Goal: Communication & Community: Ask a question

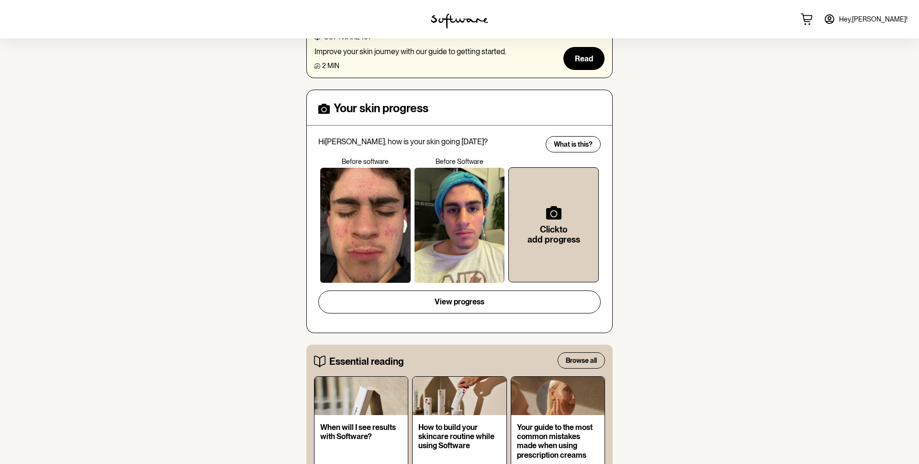
scroll to position [260, 0]
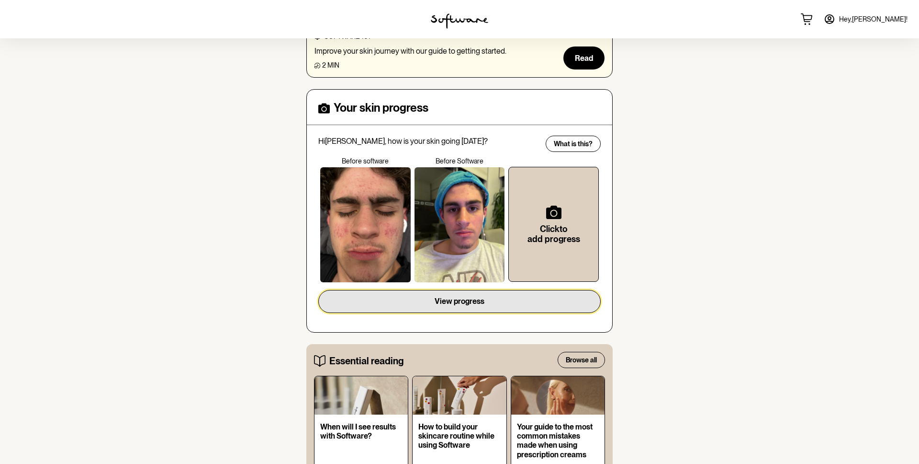
click at [469, 302] on span "View progress" at bounding box center [460, 300] width 50 height 9
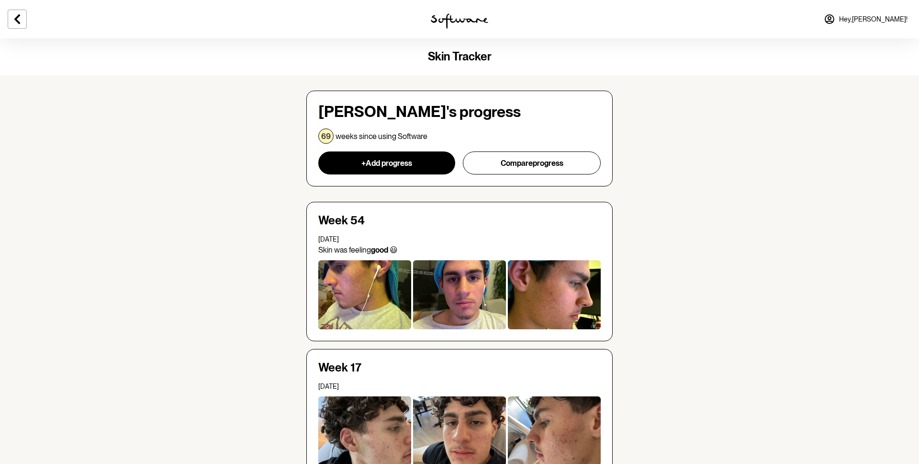
click at [834, 19] on icon at bounding box center [830, 19] width 9 height 9
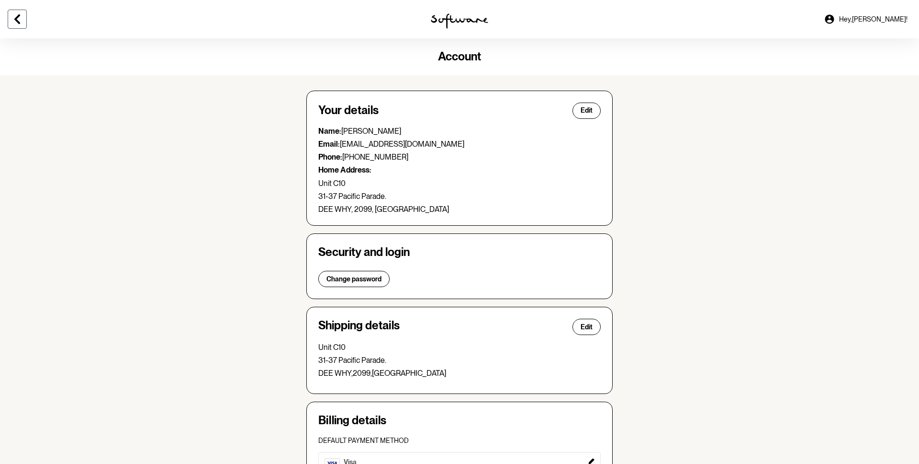
click at [20, 15] on icon at bounding box center [16, 18] width 11 height 11
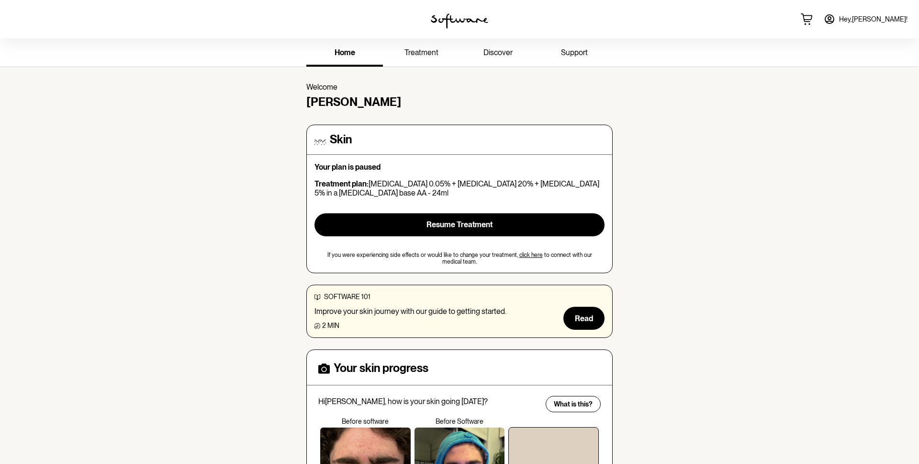
click at [573, 52] on span "support" at bounding box center [574, 52] width 27 height 9
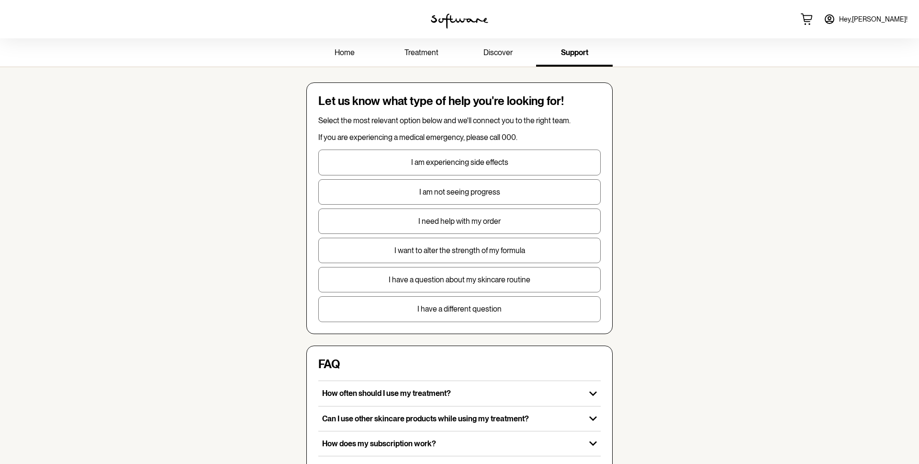
click at [486, 310] on p "I have a different question" at bounding box center [460, 308] width 282 height 9
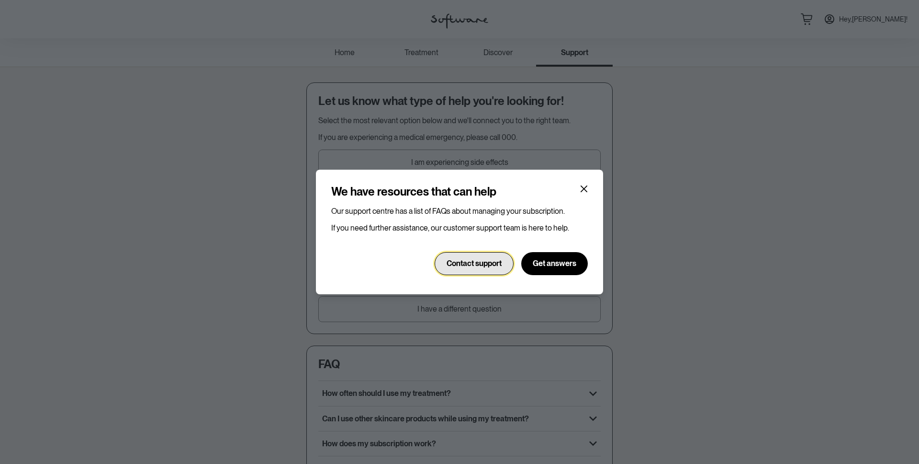
click at [481, 262] on span "Contact support" at bounding box center [474, 263] width 55 height 9
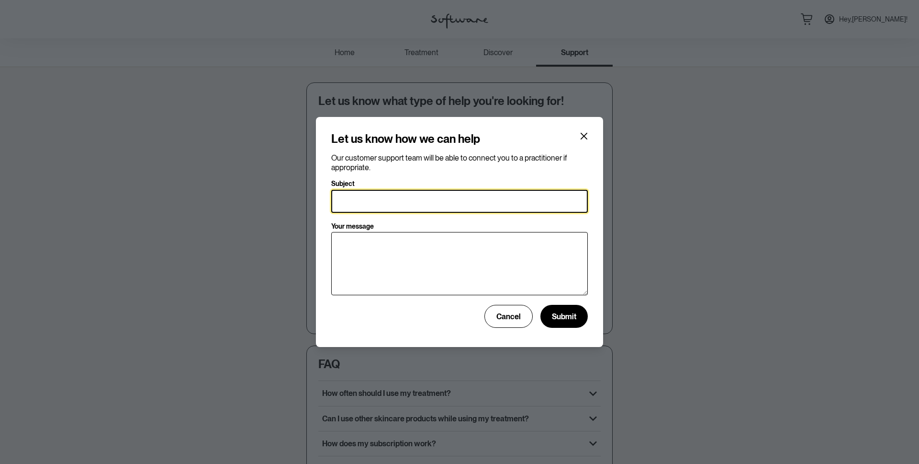
click at [406, 206] on input "Subject" at bounding box center [459, 201] width 257 height 23
type input "CANCELLATION"
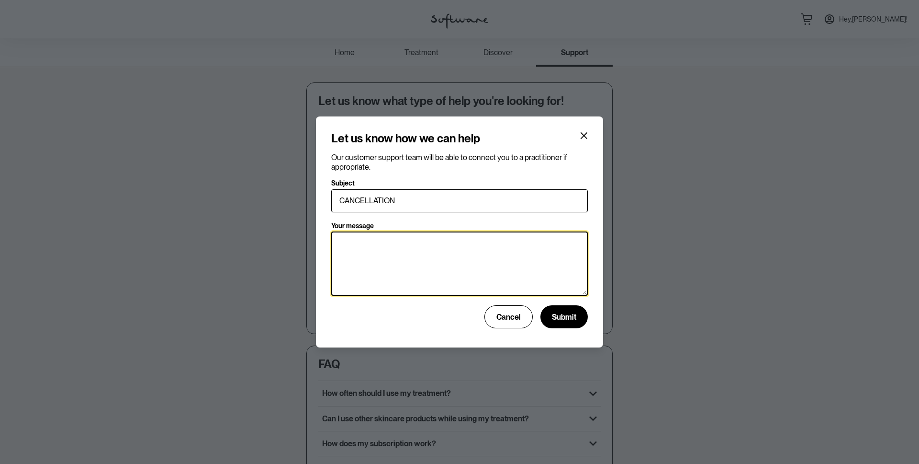
click at [425, 240] on textarea "Your message" at bounding box center [459, 263] width 257 height 64
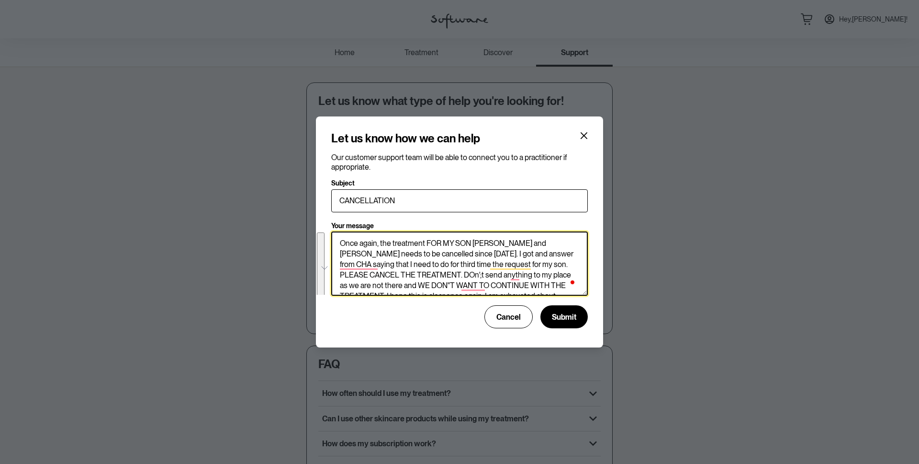
drag, startPoint x: 459, startPoint y: 283, endPoint x: 343, endPoint y: 227, distance: 128.7
click at [346, 227] on div "Your message Once again, the treatment FOR MY SON SAMUEL CATANHO and SALMA CATA…" at bounding box center [459, 260] width 257 height 76
paste textarea "Dear [Clinic Name / CHA Team], Once again, I need to request the cancellation o…"
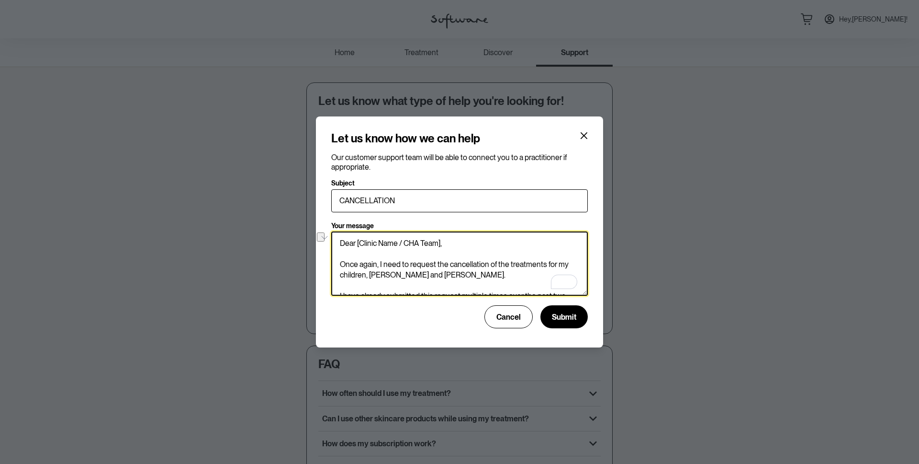
drag, startPoint x: 447, startPoint y: 244, endPoint x: 341, endPoint y: 240, distance: 106.4
click at [341, 240] on textarea "Dear [Clinic Name / CHA Team], Once again, I need to request the cancellation o…" at bounding box center [459, 263] width 257 height 64
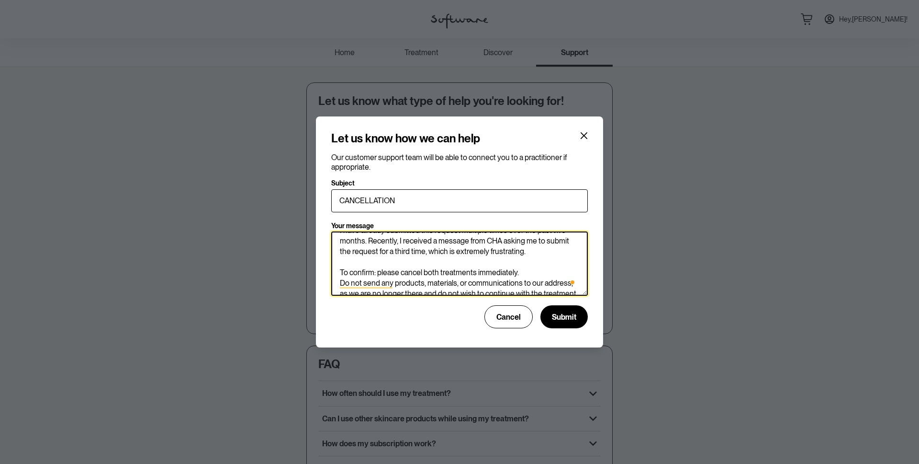
click at [424, 252] on textarea "Hi there, Once again, I need to request the cancellation of the treatments for …" at bounding box center [459, 263] width 257 height 64
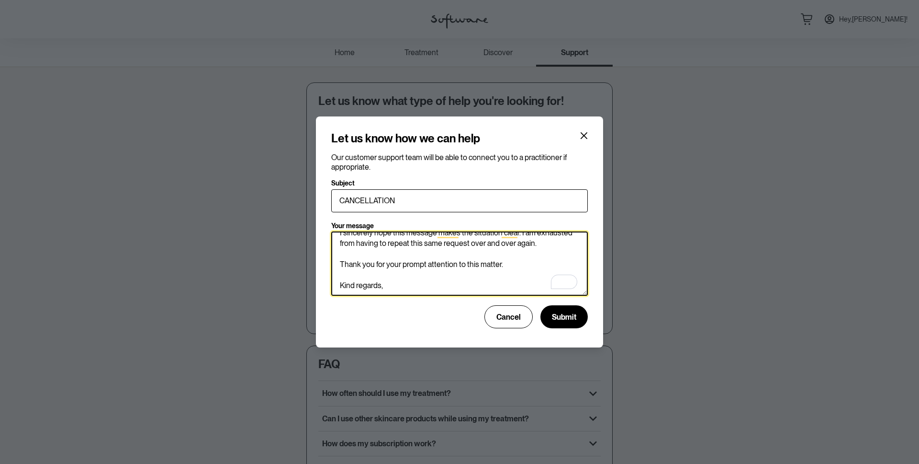
click at [427, 286] on textarea "Hi there, Once again, I need to request the cancellation of the treatments for …" at bounding box center [459, 263] width 257 height 64
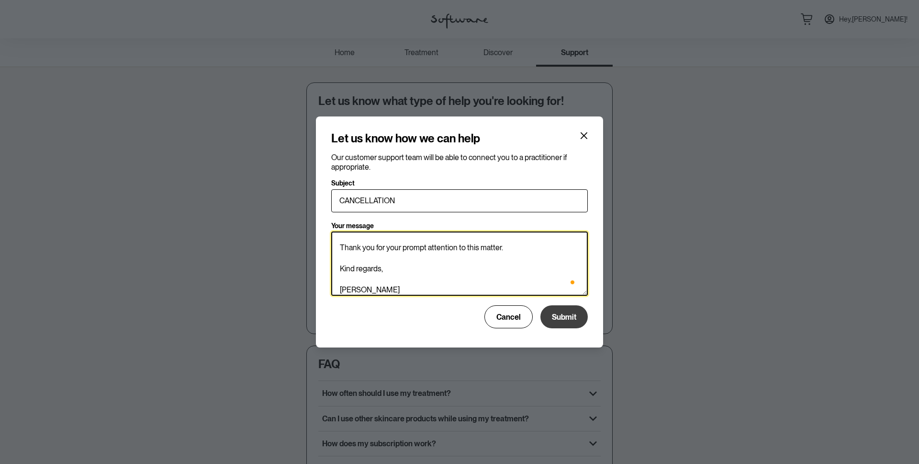
type textarea "Hi there, Once again, I need to request the cancellation of the treatments for …"
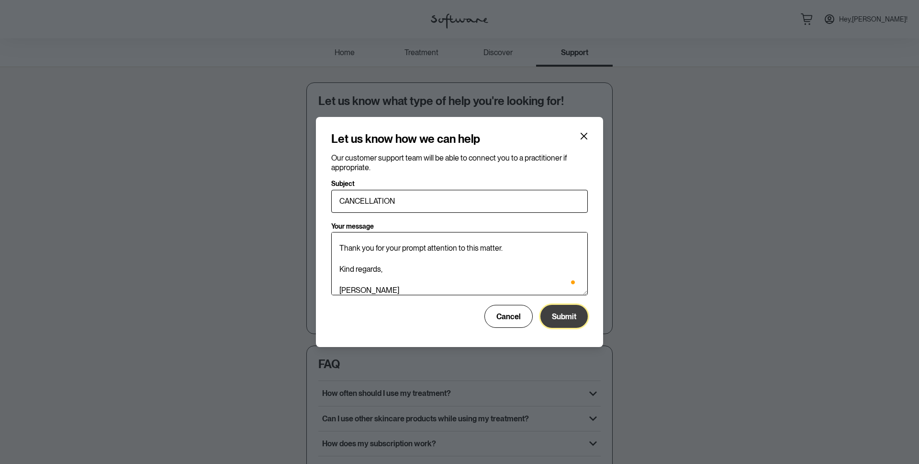
click at [557, 317] on span "Submit" at bounding box center [564, 316] width 24 height 9
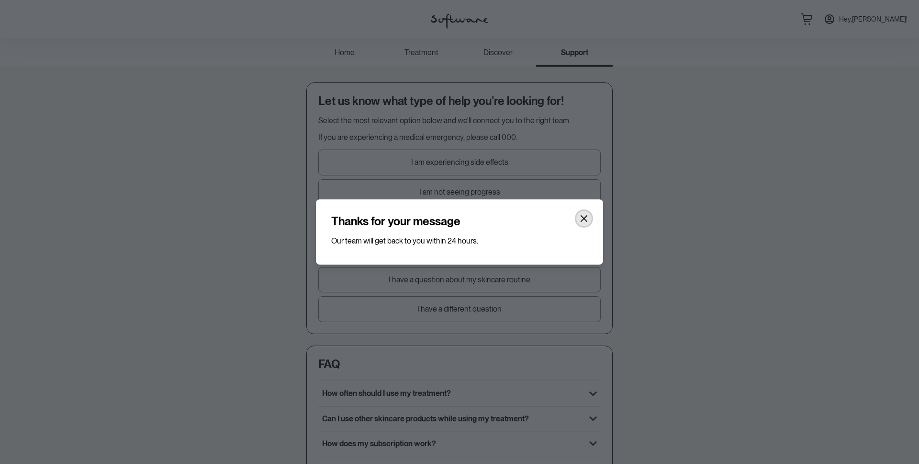
click at [582, 216] on icon "Close" at bounding box center [584, 218] width 7 height 7
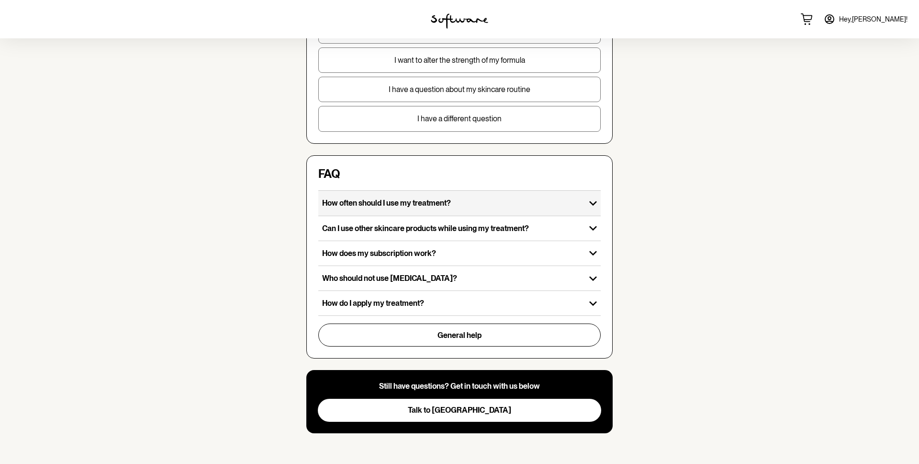
scroll to position [0, 0]
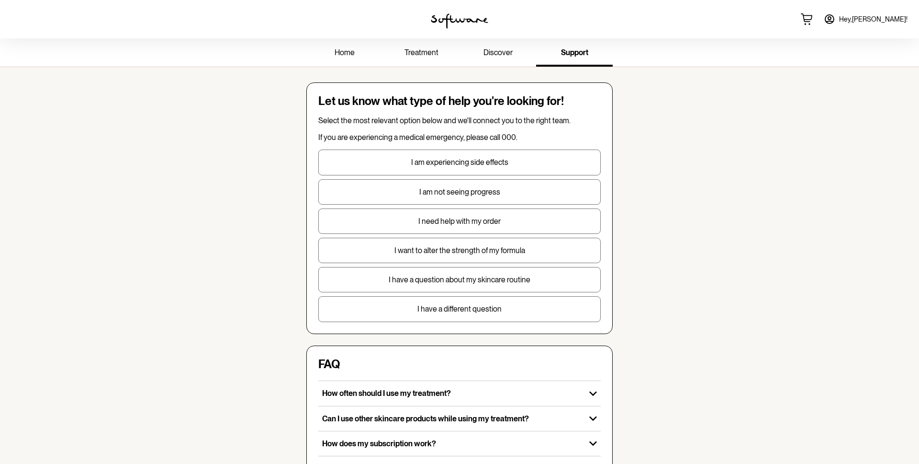
click at [887, 20] on span "Hey, Samuel !" at bounding box center [873, 19] width 68 height 8
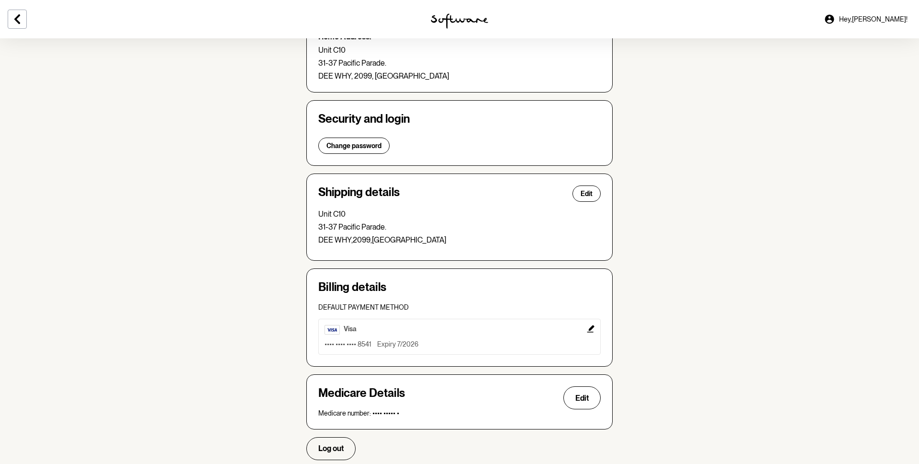
scroll to position [160, 0]
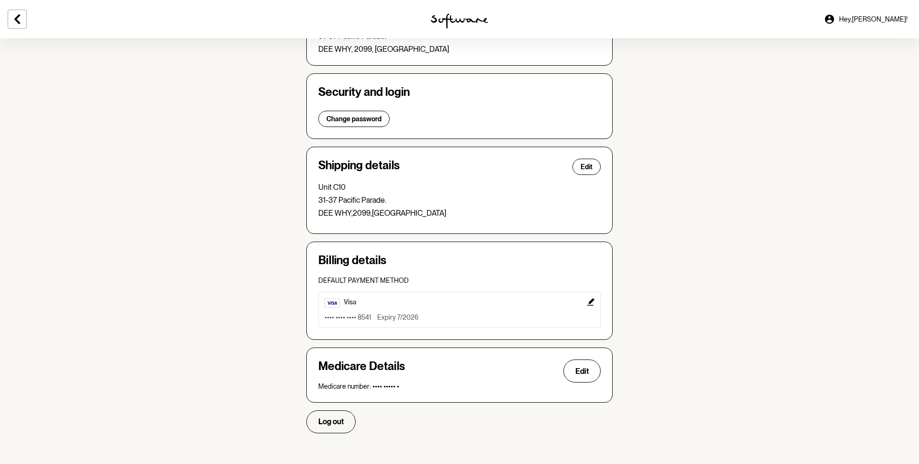
drag, startPoint x: 887, startPoint y: 20, endPoint x: 592, endPoint y: 302, distance: 407.5
click at [592, 302] on icon "Edit" at bounding box center [590, 301] width 7 height 7
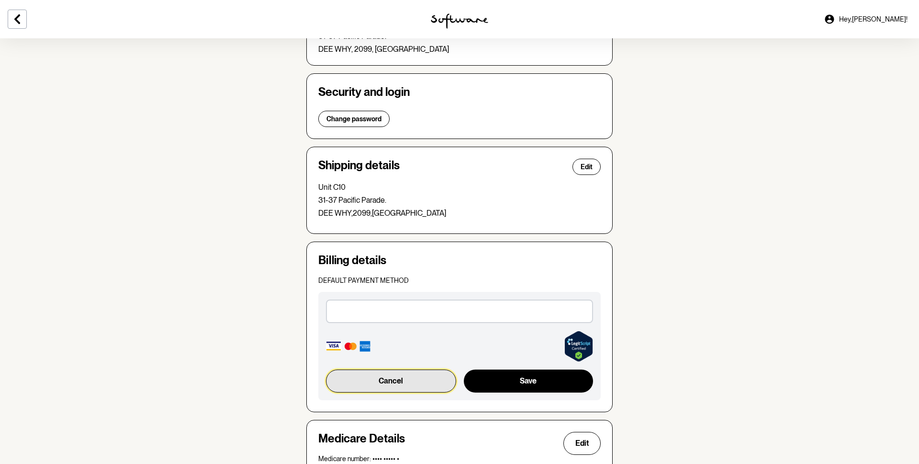
drag, startPoint x: 592, startPoint y: 302, endPoint x: 405, endPoint y: 383, distance: 204.0
click at [405, 383] on button "Cancel" at bounding box center [391, 380] width 130 height 23
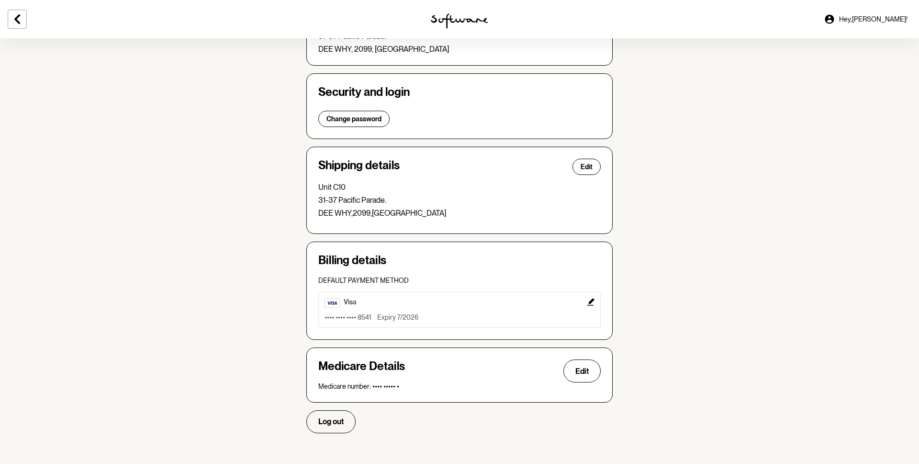
drag, startPoint x: 405, startPoint y: 383, endPoint x: 591, endPoint y: 301, distance: 203.0
click at [591, 301] on icon "Edit" at bounding box center [590, 301] width 7 height 7
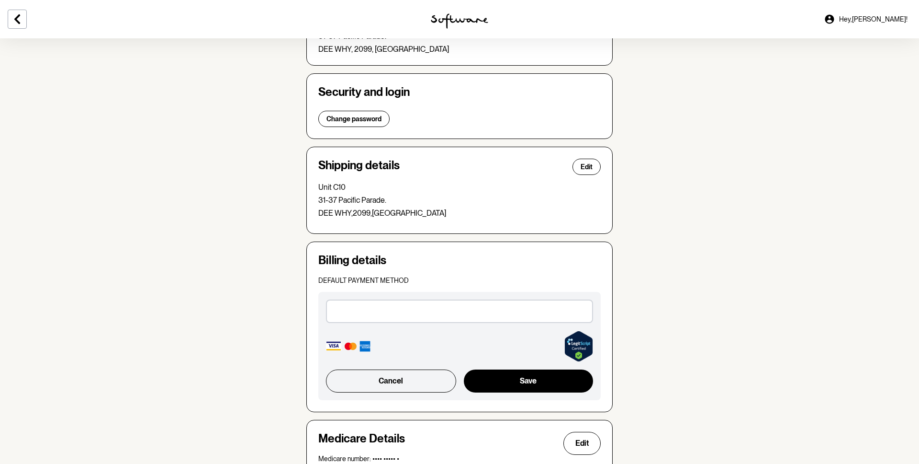
drag, startPoint x: 591, startPoint y: 301, endPoint x: 614, endPoint y: 269, distance: 39.4
click at [614, 269] on div "Your details Edit Name: Samuel Catanho Martinez Email: alexsieder74@gmail.com P…" at bounding box center [460, 217] width 322 height 605
